Goal: Transaction & Acquisition: Purchase product/service

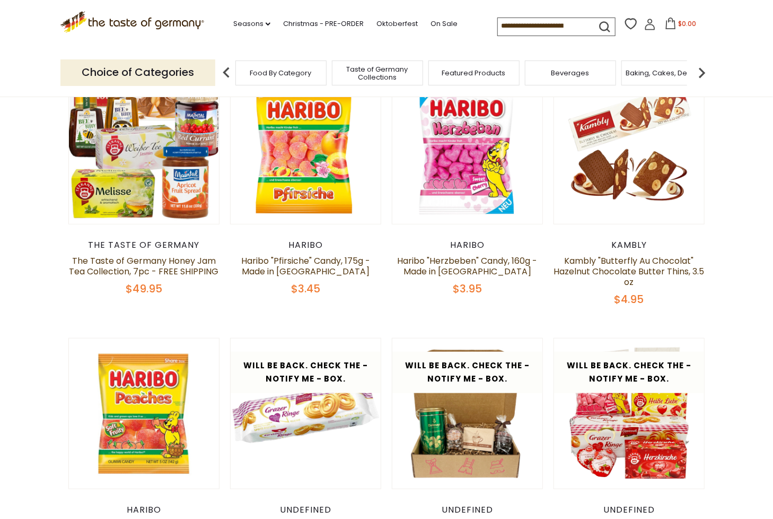
scroll to position [318, 0]
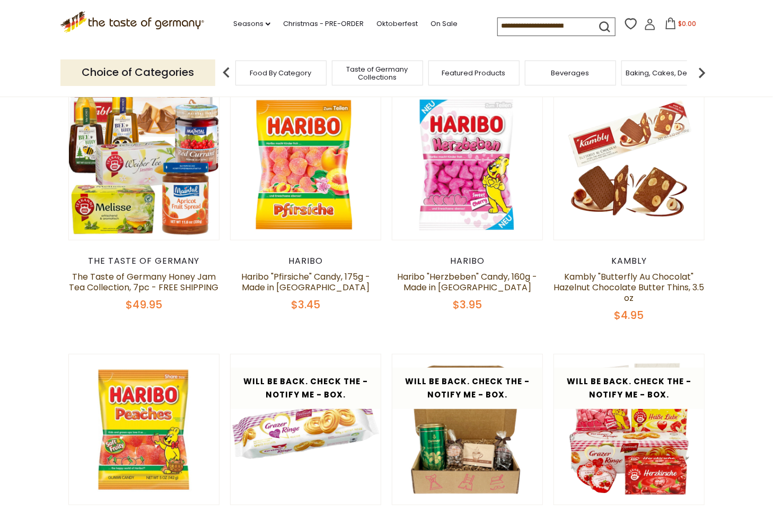
click at [257, 74] on span "Food By Category" at bounding box center [281, 73] width 62 height 8
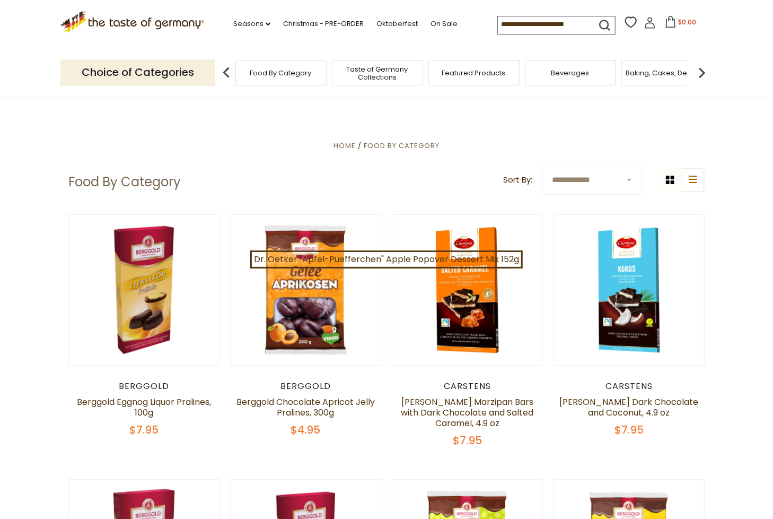
click at [180, 73] on p "Choice of Categories" at bounding box center [137, 72] width 155 height 26
click at [292, 73] on span "Food By Category" at bounding box center [281, 73] width 62 height 8
click at [223, 74] on img at bounding box center [226, 72] width 21 height 21
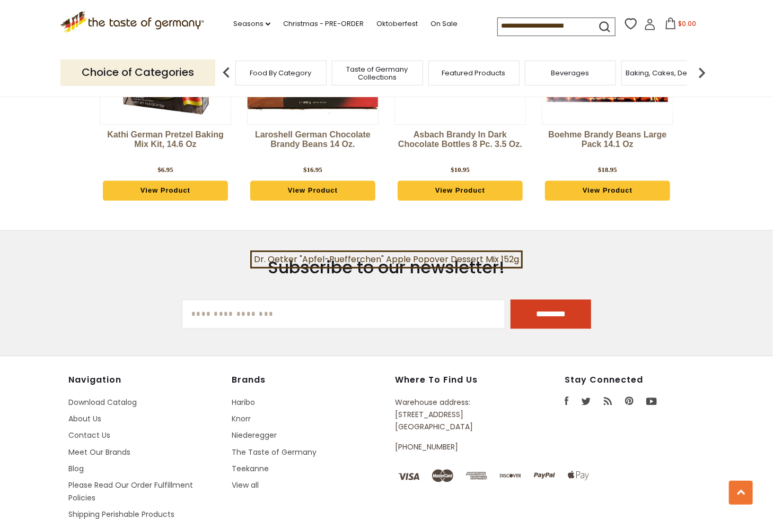
scroll to position [2696, 0]
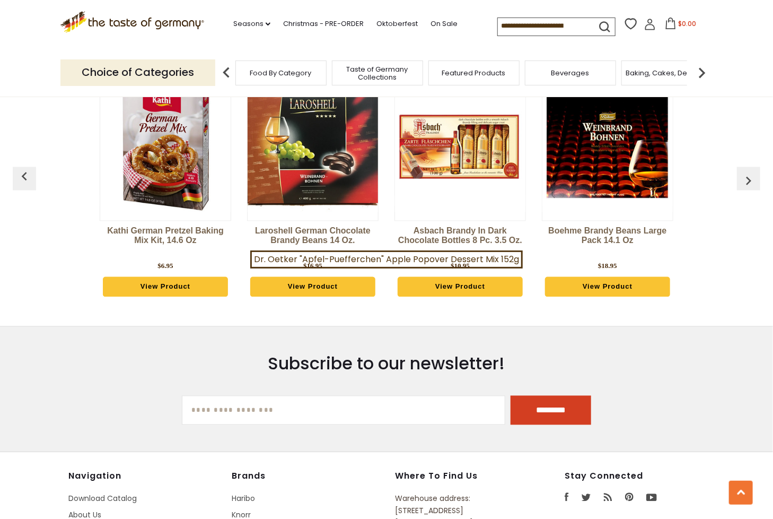
click at [645, 29] on icon at bounding box center [650, 27] width 10 height 6
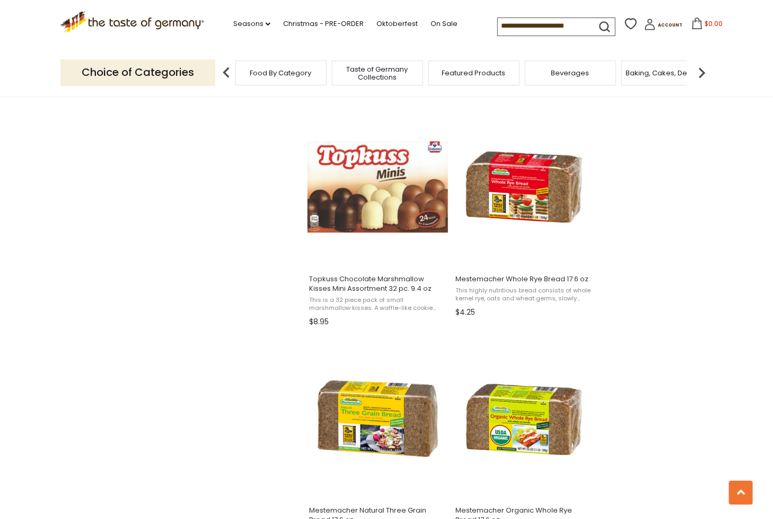
scroll to position [1220, 0]
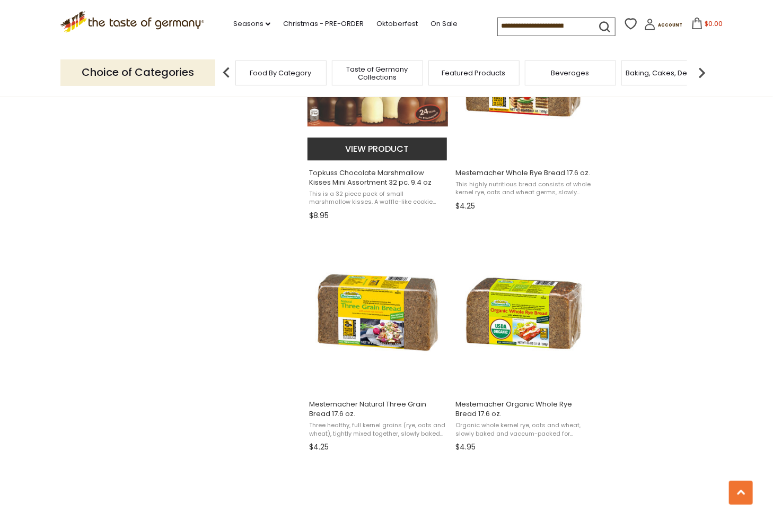
click at [367, 147] on button "View product" at bounding box center [377, 148] width 139 height 23
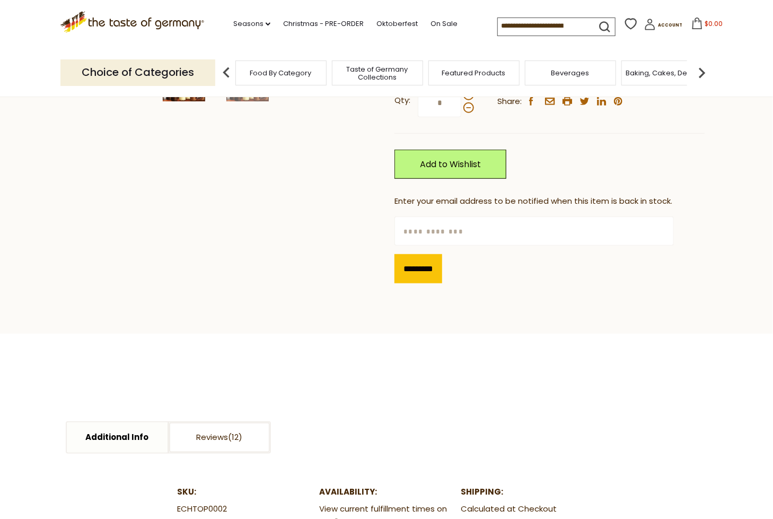
scroll to position [371, 0]
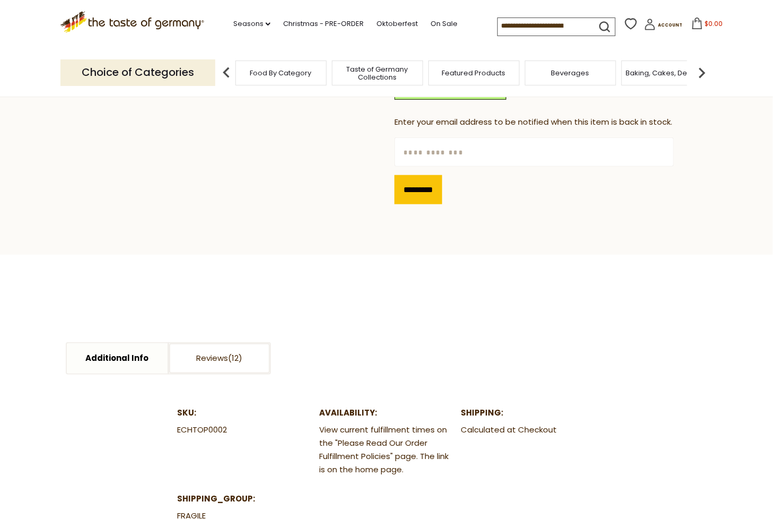
click at [407, 144] on input "text" at bounding box center [534, 151] width 279 height 29
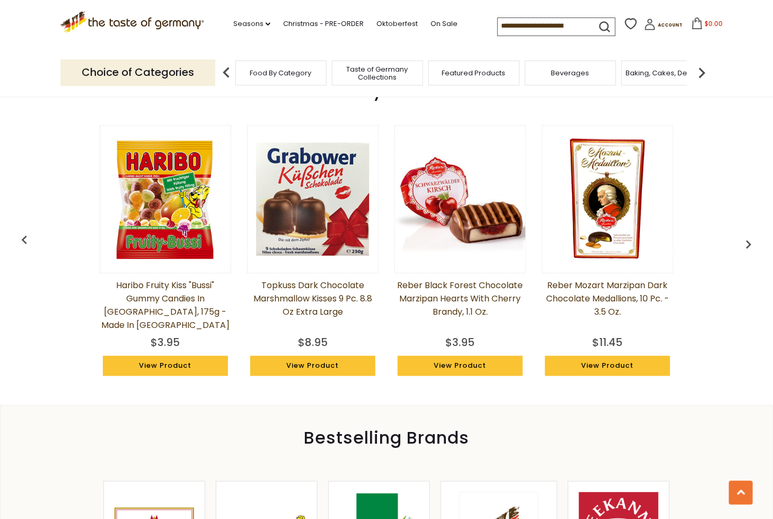
scroll to position [901, 0]
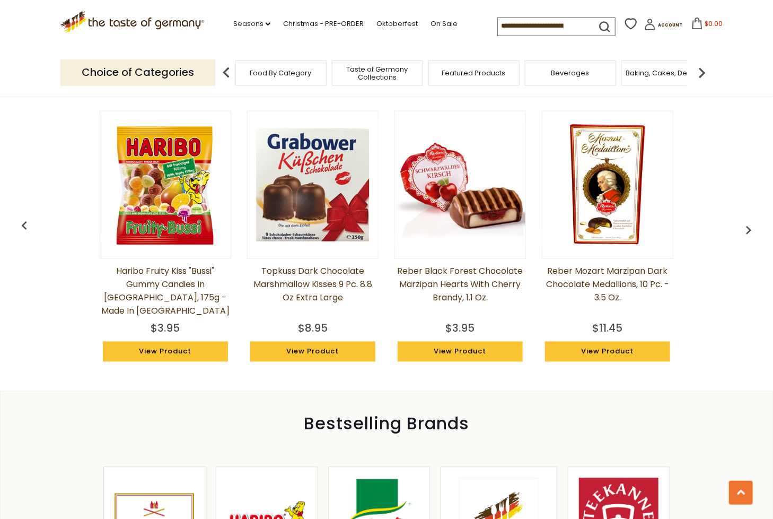
click at [311, 214] on img at bounding box center [313, 185] width 130 height 130
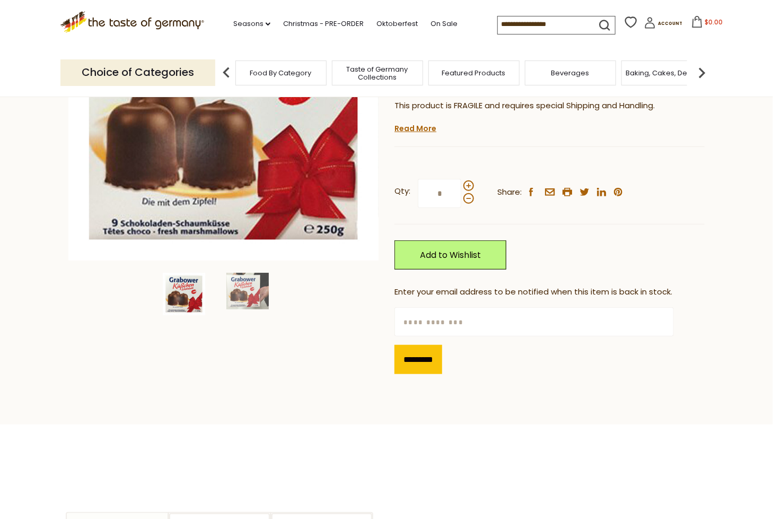
scroll to position [212, 0]
